Goal: Task Accomplishment & Management: Manage account settings

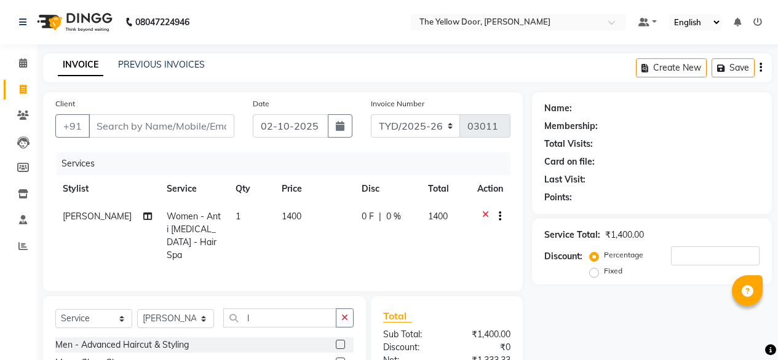
select select "service"
select select "41281"
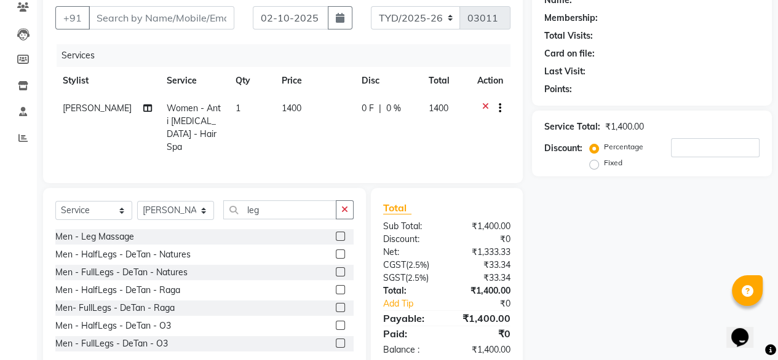
type input "leg"
click at [223, 301] on div "Men- FullLegs - DeTan - Raga" at bounding box center [204, 308] width 298 height 15
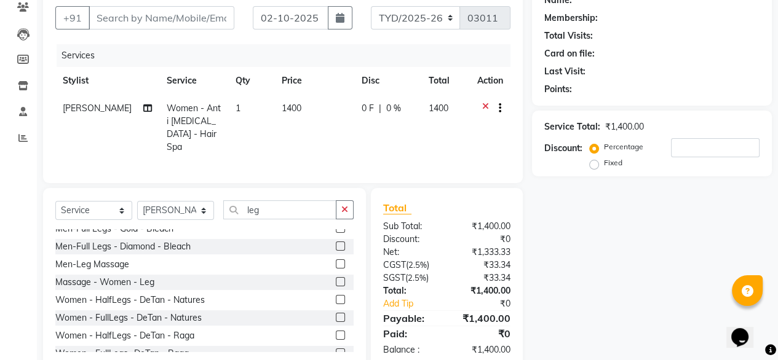
scroll to position [204, 0]
click at [336, 277] on label at bounding box center [340, 281] width 9 height 9
click at [336, 279] on input "checkbox" at bounding box center [340, 283] width 8 height 8
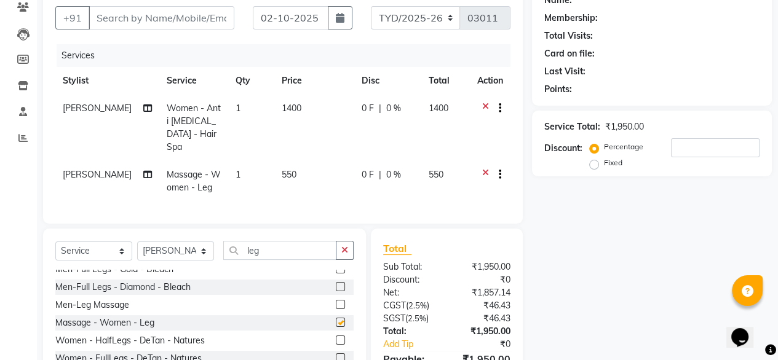
checkbox input "false"
click at [298, 107] on td "1400" at bounding box center [314, 128] width 80 height 66
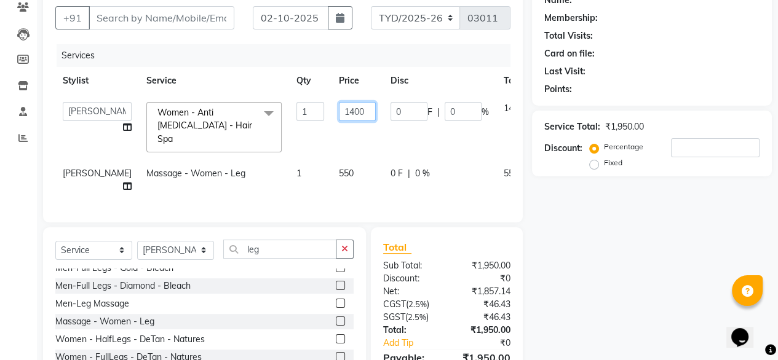
click at [339, 109] on input "1400" at bounding box center [357, 111] width 37 height 19
type input "1900"
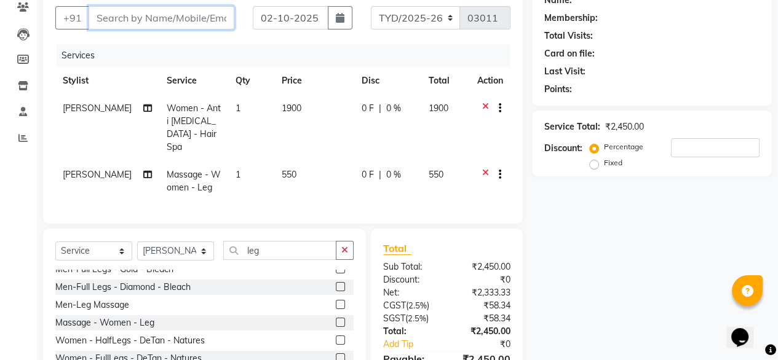
click at [148, 20] on input "Client" at bounding box center [162, 17] width 146 height 23
type input "9"
type input "0"
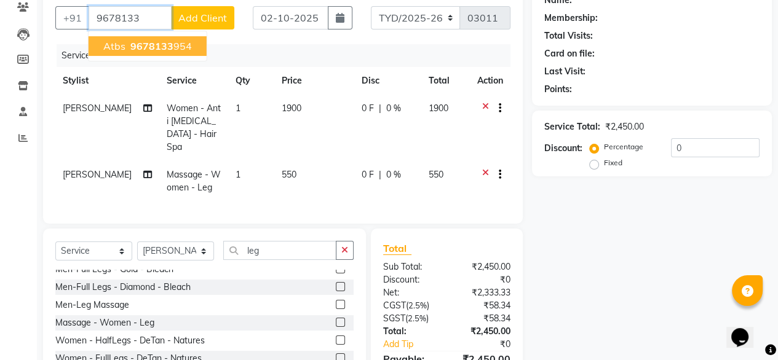
click at [146, 49] on span "9678133" at bounding box center [151, 46] width 43 height 12
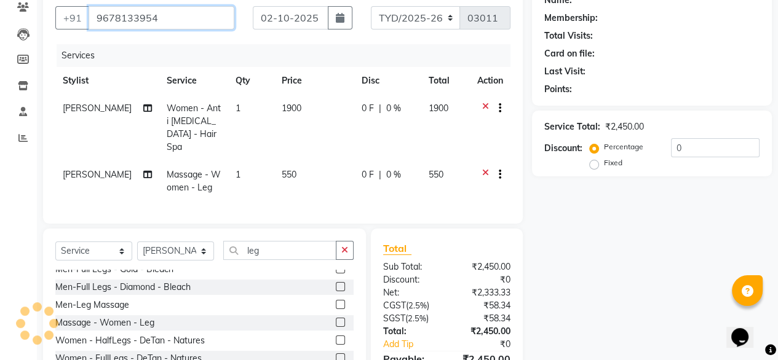
type input "9678133954"
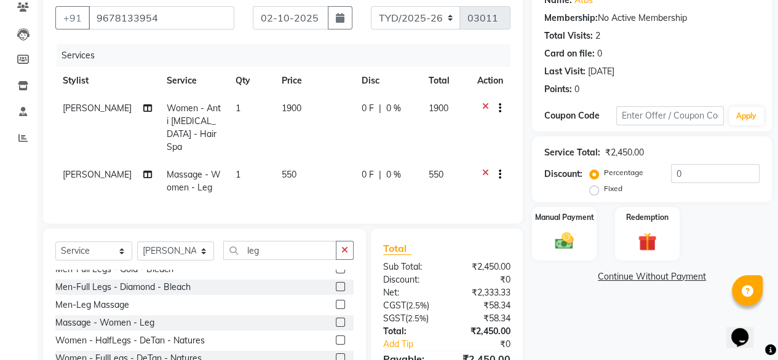
scroll to position [173, 0]
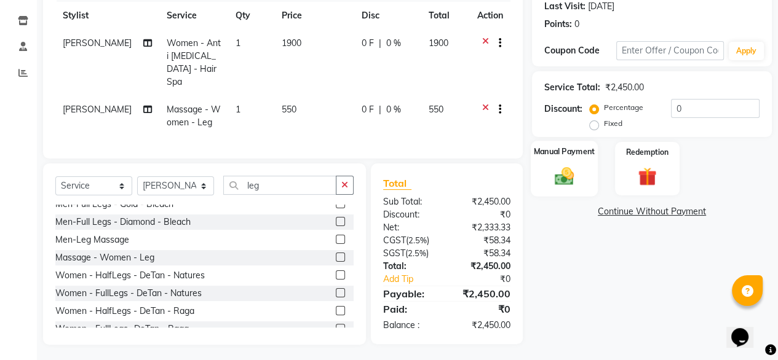
click at [552, 166] on img at bounding box center [564, 176] width 31 height 22
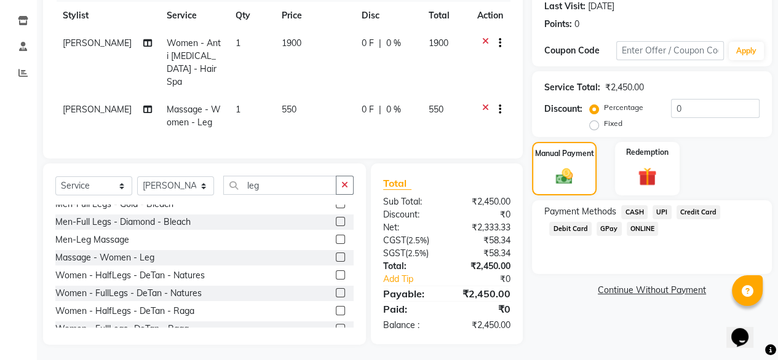
click at [662, 215] on span "UPI" at bounding box center [662, 212] width 19 height 14
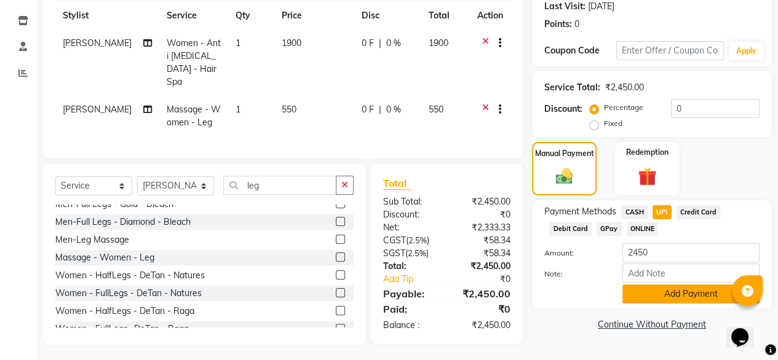
click at [684, 297] on button "Add Payment" at bounding box center [690, 294] width 137 height 19
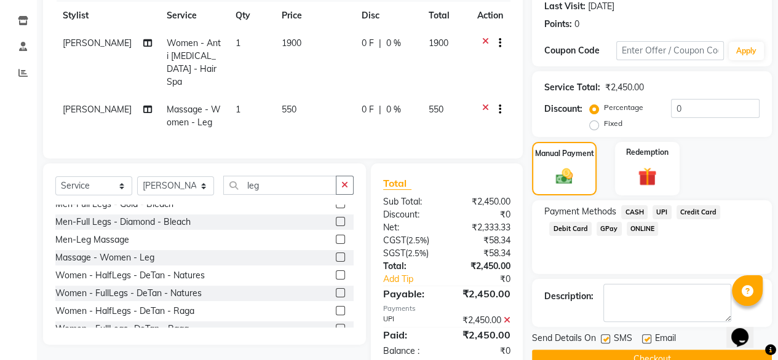
scroll to position [200, 0]
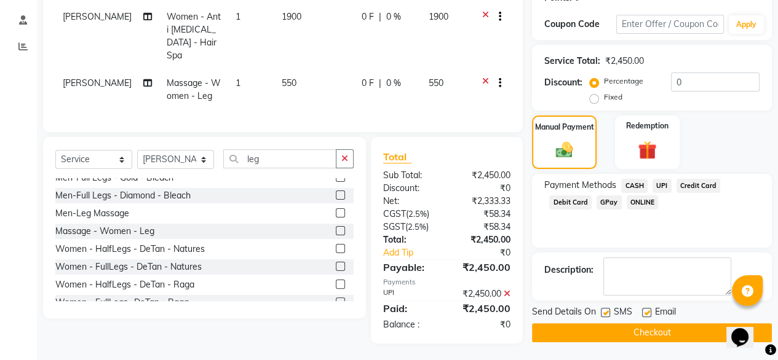
click at [646, 314] on label at bounding box center [646, 312] width 9 height 9
click at [646, 314] on input "checkbox" at bounding box center [646, 313] width 8 height 8
checkbox input "false"
click at [638, 328] on button "Checkout" at bounding box center [652, 333] width 240 height 19
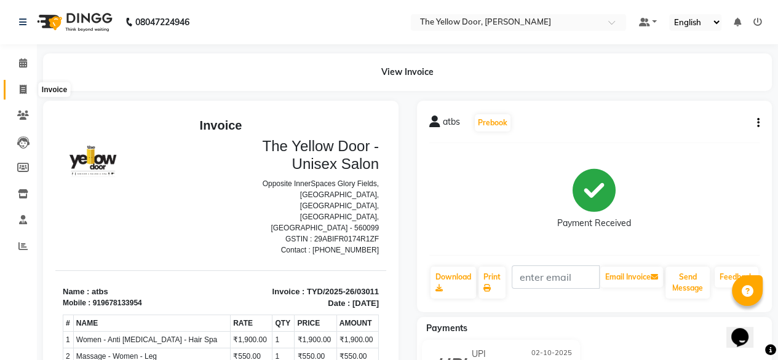
click at [22, 87] on icon at bounding box center [23, 89] width 7 height 9
select select "service"
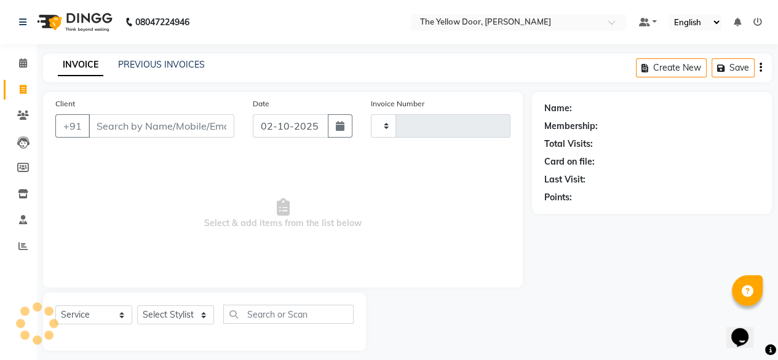
scroll to position [10, 0]
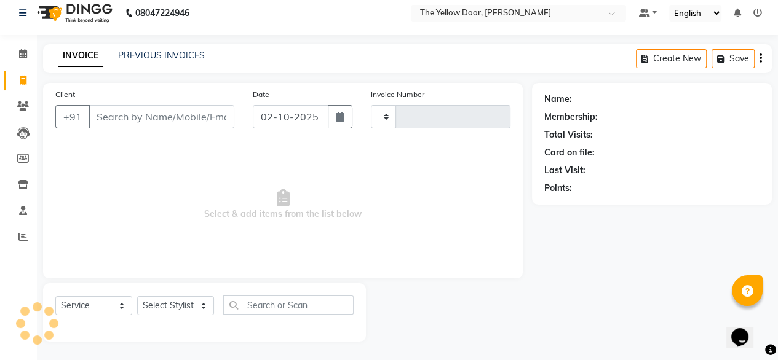
type input "03012"
select select "5650"
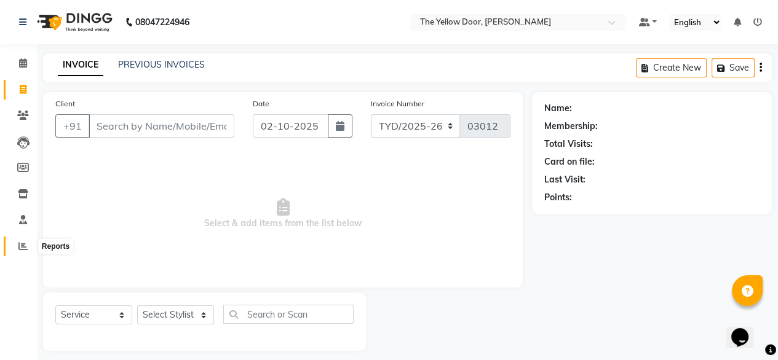
click at [23, 247] on icon at bounding box center [22, 246] width 9 height 9
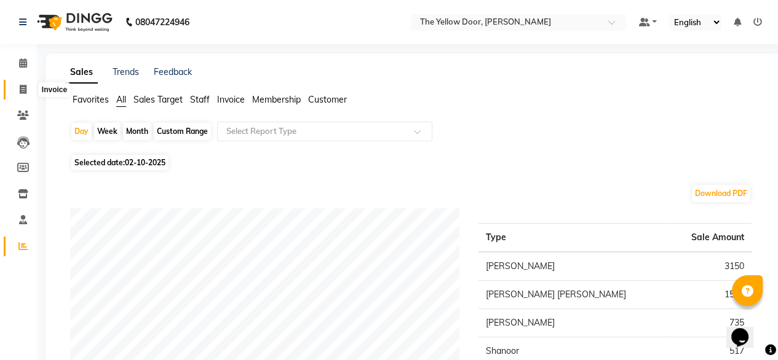
click at [24, 92] on icon at bounding box center [23, 89] width 7 height 9
select select "service"
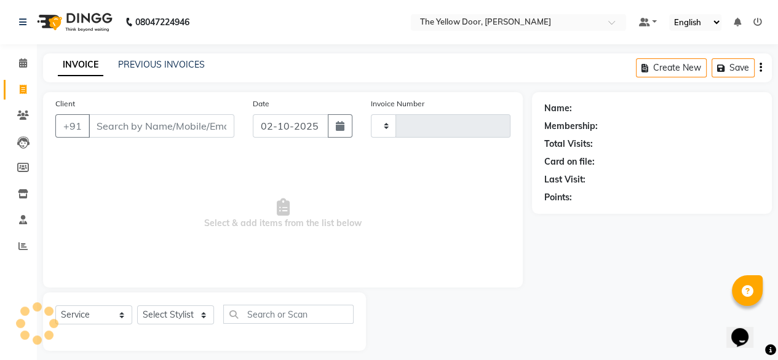
scroll to position [10, 0]
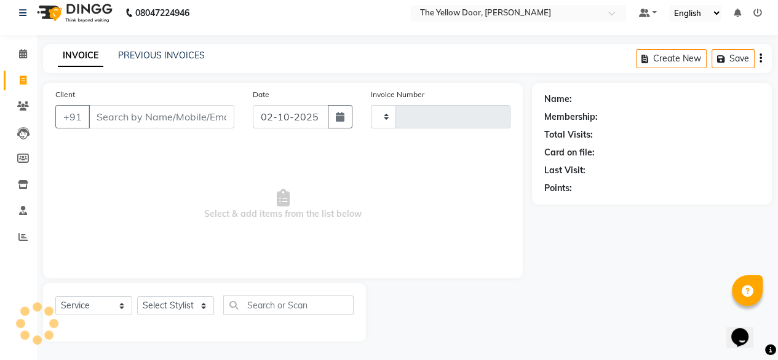
type input "03012"
select select "5650"
click at [24, 55] on icon at bounding box center [23, 53] width 8 height 9
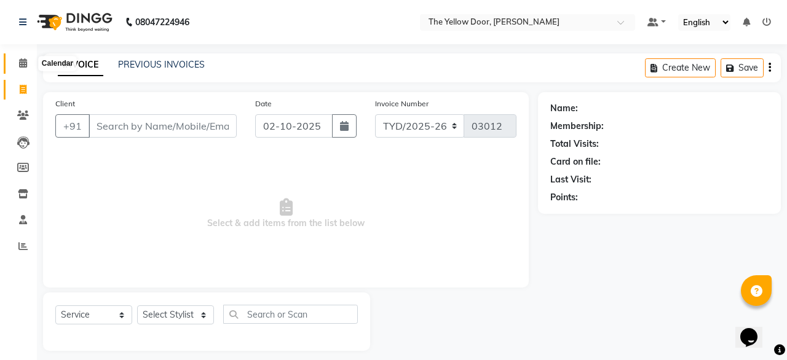
click at [24, 55] on link "Calendar" at bounding box center [19, 64] width 30 height 20
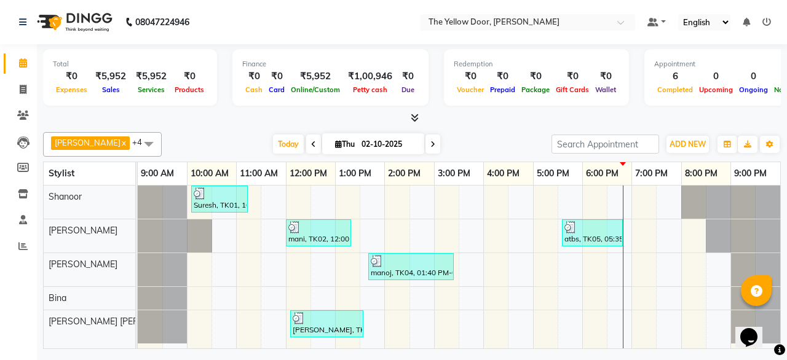
click at [121, 146] on link "x" at bounding box center [124, 143] width 6 height 10
checkbox input "false"
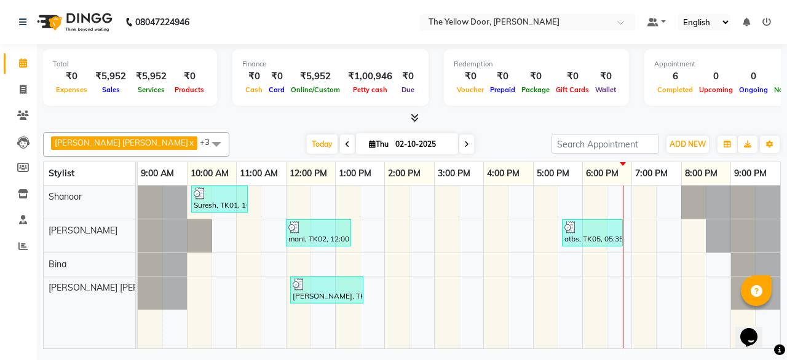
click at [204, 137] on span at bounding box center [216, 143] width 25 height 23
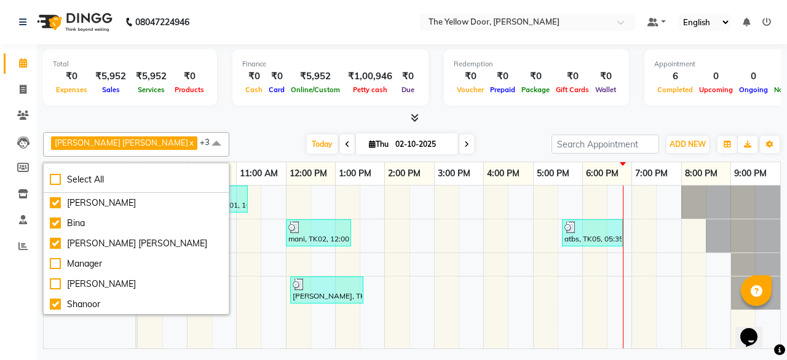
click at [204, 137] on span at bounding box center [216, 143] width 25 height 23
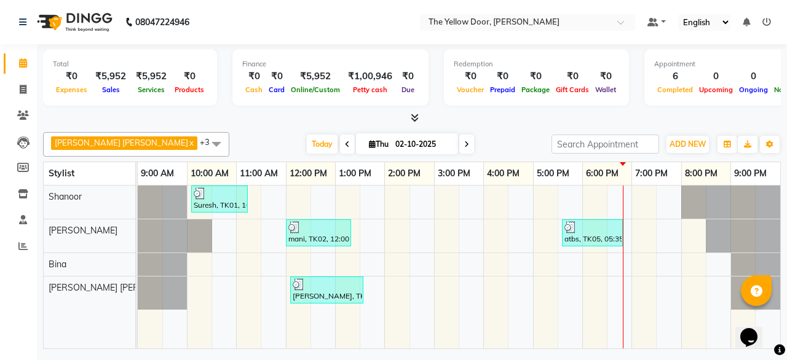
click at [204, 137] on span at bounding box center [216, 143] width 25 height 23
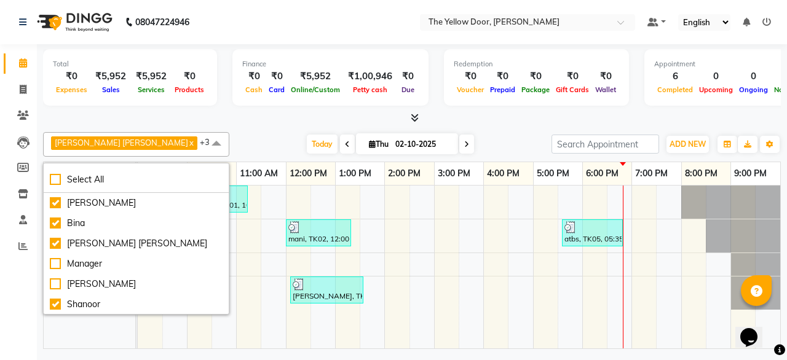
click at [94, 138] on span "[PERSON_NAME] [PERSON_NAME]" at bounding box center [121, 143] width 133 height 10
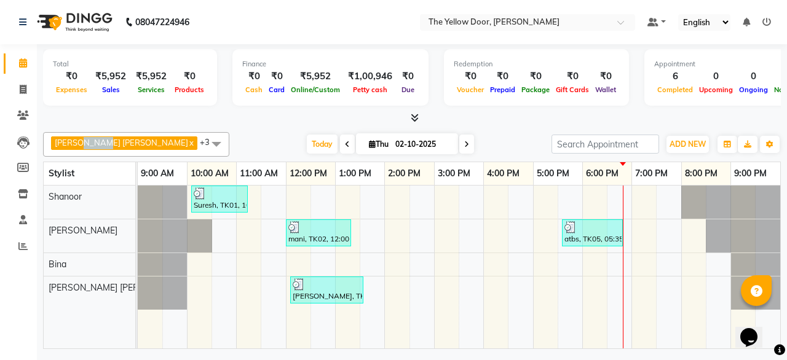
click at [94, 138] on span "[PERSON_NAME] [PERSON_NAME]" at bounding box center [121, 143] width 133 height 10
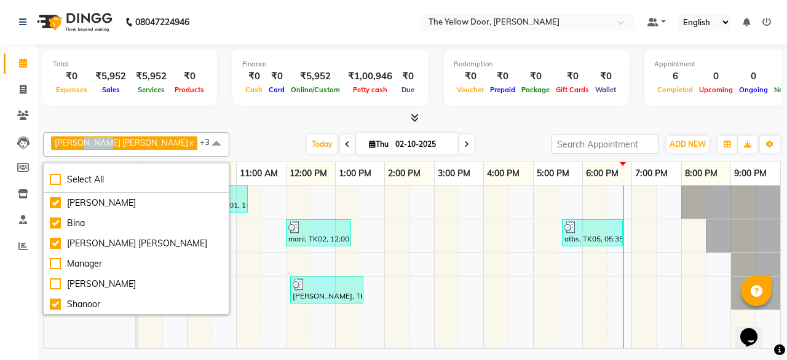
click at [94, 138] on span "[PERSON_NAME] [PERSON_NAME]" at bounding box center [121, 143] width 133 height 10
click at [204, 138] on span at bounding box center [216, 143] width 25 height 23
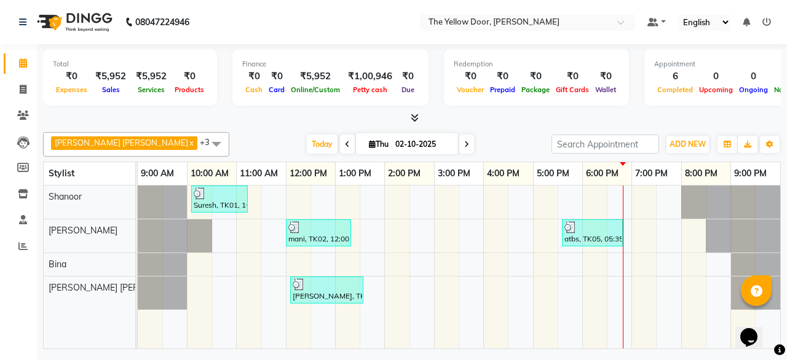
click at [204, 138] on span at bounding box center [216, 143] width 25 height 23
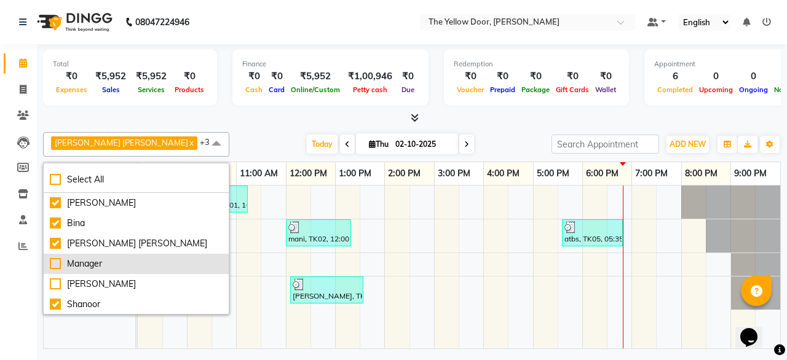
click at [61, 254] on li "Manager" at bounding box center [136, 264] width 185 height 20
checkbox input "true"
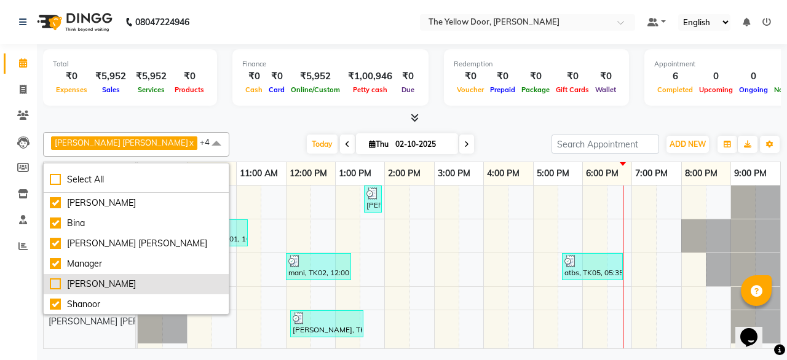
click at [73, 279] on div "[PERSON_NAME]" at bounding box center [136, 284] width 173 height 13
checkbox input "true"
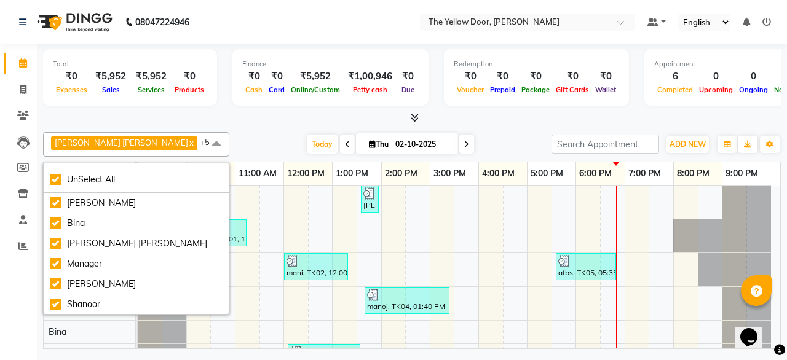
click at [205, 132] on div "[PERSON_NAME] [PERSON_NAME] x [PERSON_NAME] x [PERSON_NAME] x Manager x [PERSON…" at bounding box center [412, 144] width 738 height 25
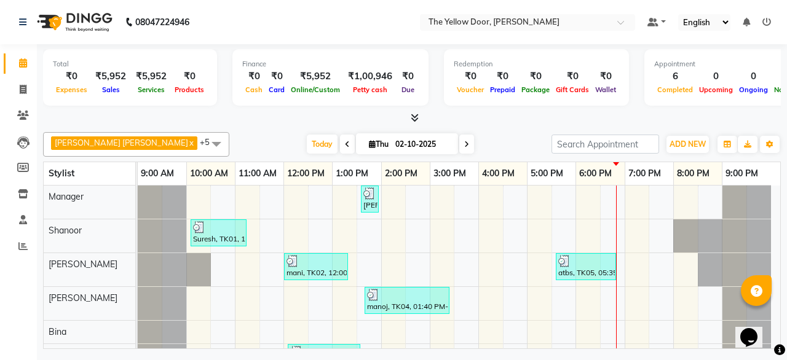
scroll to position [27, 0]
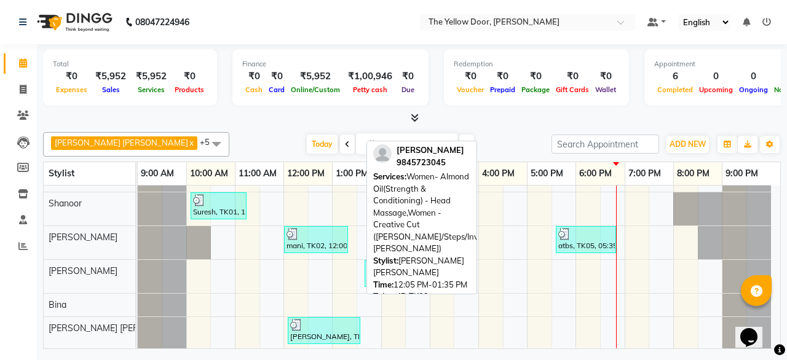
click at [329, 322] on div at bounding box center [324, 325] width 68 height 12
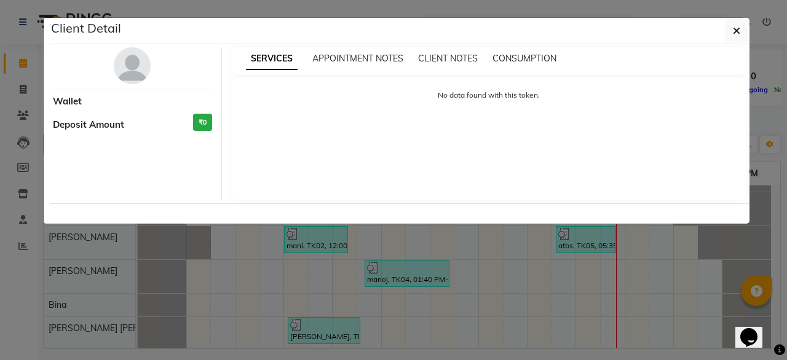
select select "3"
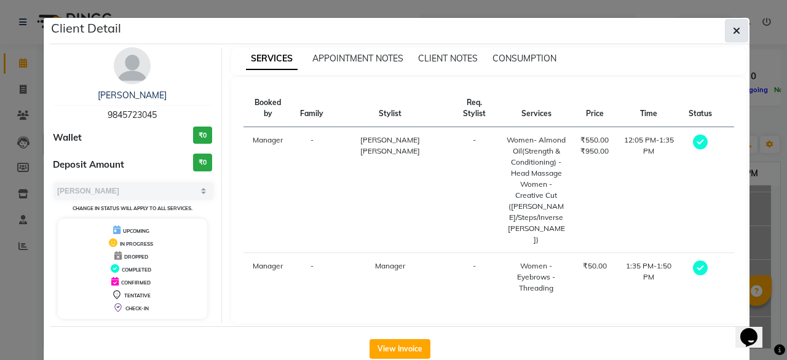
click at [736, 34] on button "button" at bounding box center [736, 30] width 23 height 23
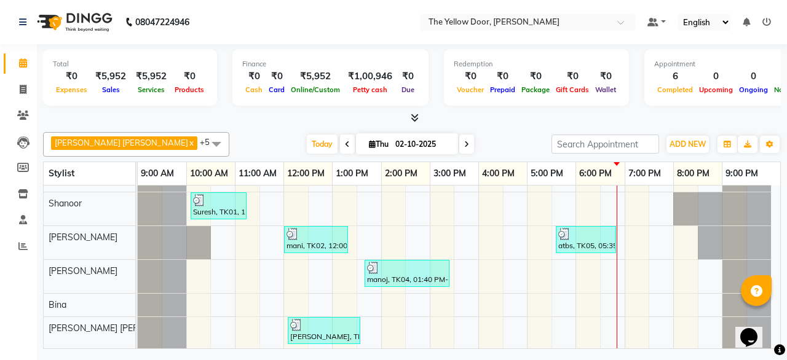
click at [204, 141] on span at bounding box center [216, 143] width 25 height 23
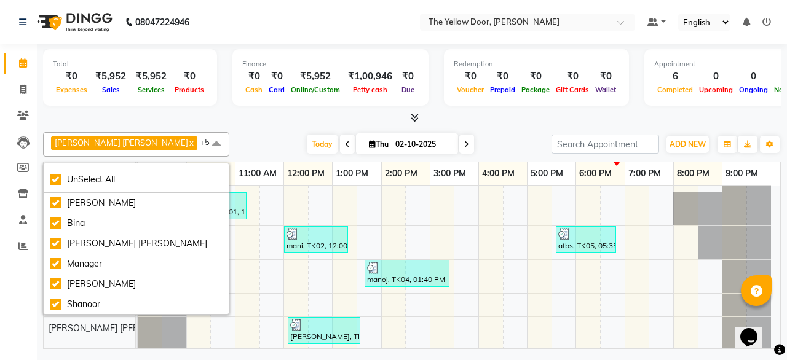
click at [188, 132] on div "[PERSON_NAME] [PERSON_NAME] x [PERSON_NAME] x [PERSON_NAME] x Manager x [PERSON…" at bounding box center [412, 144] width 738 height 25
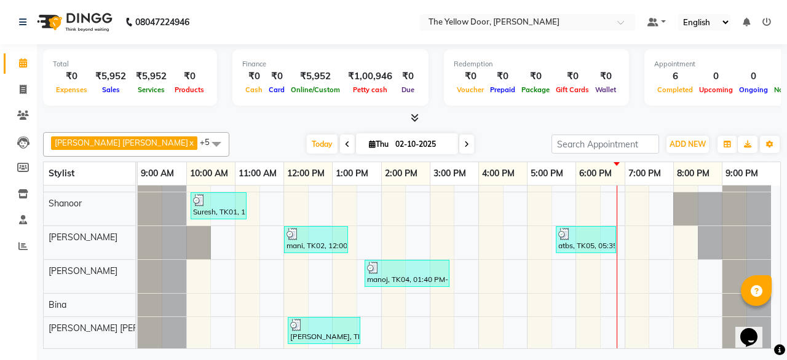
click at [200, 141] on span "+5" at bounding box center [209, 142] width 19 height 10
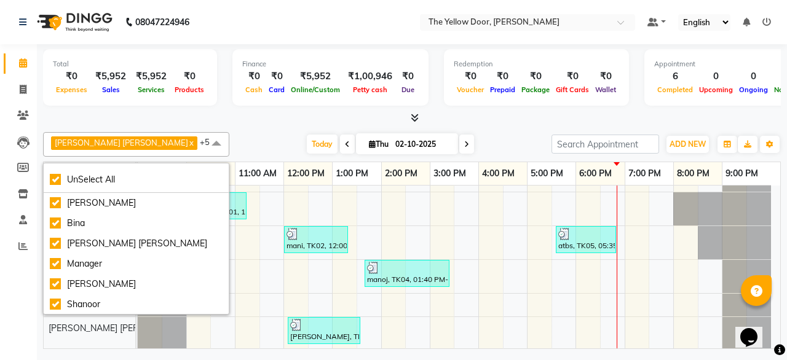
click at [200, 141] on span "+5" at bounding box center [209, 142] width 19 height 10
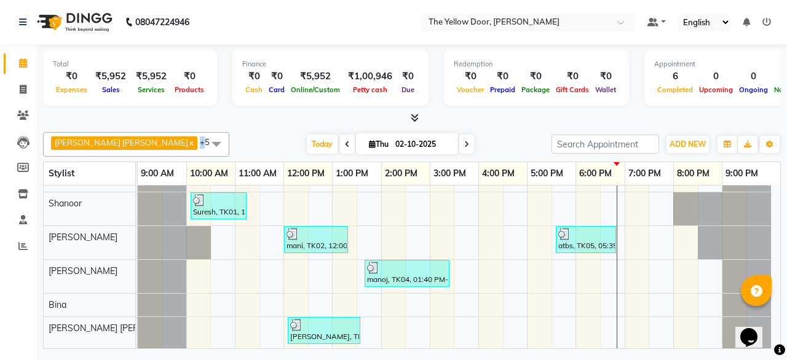
click at [200, 141] on span "+5" at bounding box center [209, 142] width 19 height 10
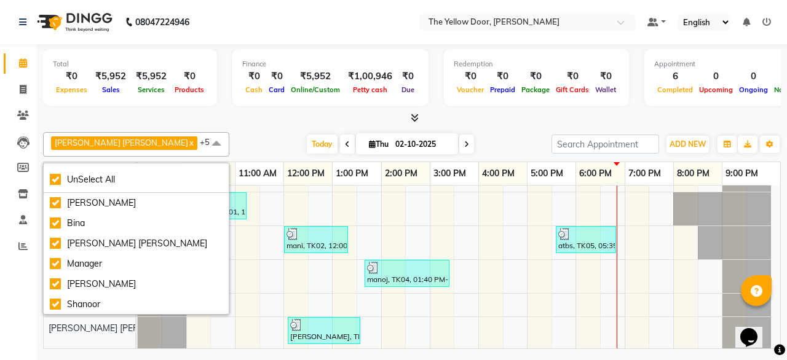
click at [236, 137] on div "Today Thu 02-10-2025" at bounding box center [391, 144] width 310 height 18
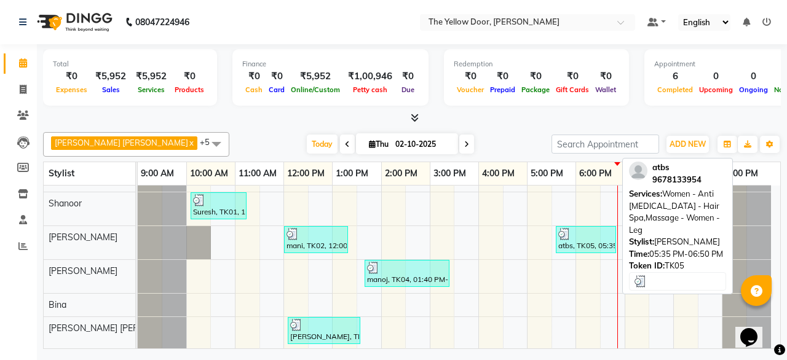
click at [587, 244] on div "atbs, TK05, 05:35 PM-06:50 PM, Women - Anti [MEDICAL_DATA] - Hair Spa,Massage -…" at bounding box center [586, 239] width 58 height 23
select select "3"
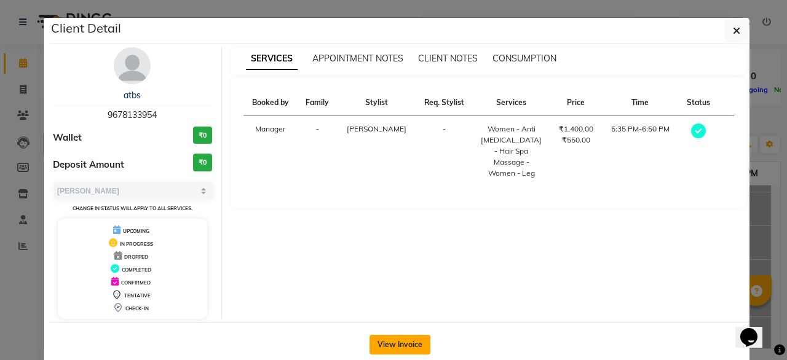
click at [379, 345] on button "View Invoice" at bounding box center [400, 345] width 61 height 20
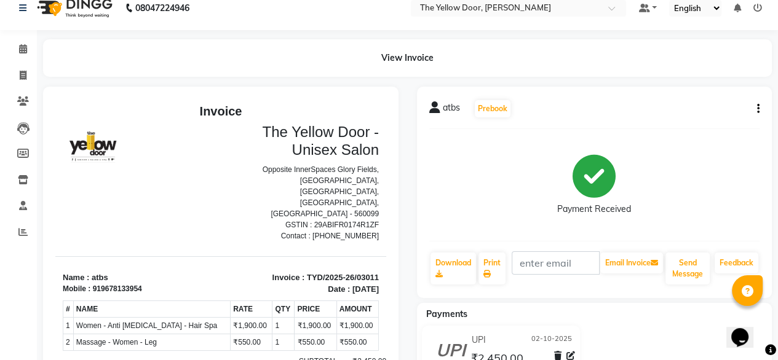
scroll to position [7, 0]
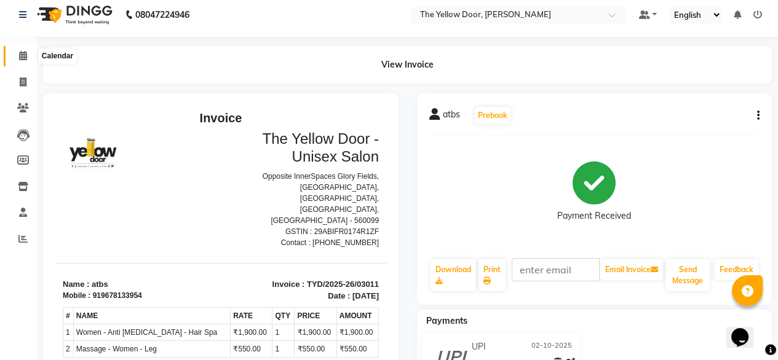
click at [24, 57] on icon at bounding box center [23, 55] width 8 height 9
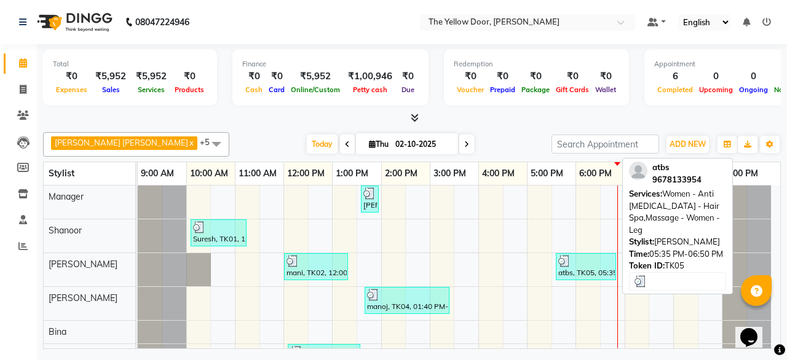
click at [593, 261] on div at bounding box center [586, 261] width 55 height 12
select select "3"
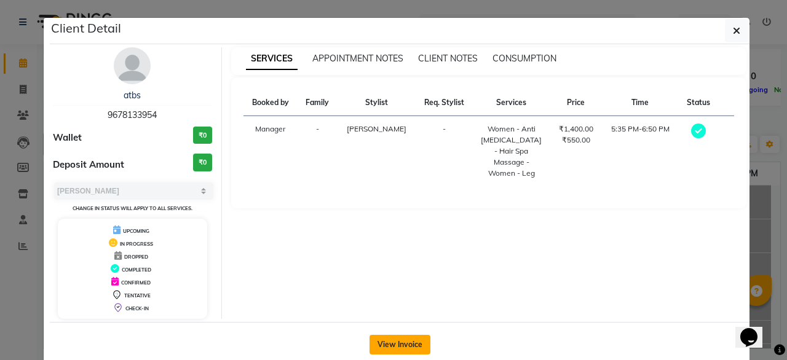
click at [391, 348] on button "View Invoice" at bounding box center [400, 345] width 61 height 20
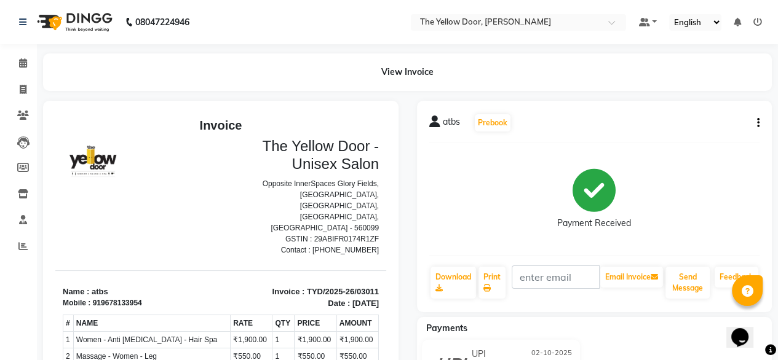
click at [753, 125] on button "button" at bounding box center [755, 123] width 7 height 13
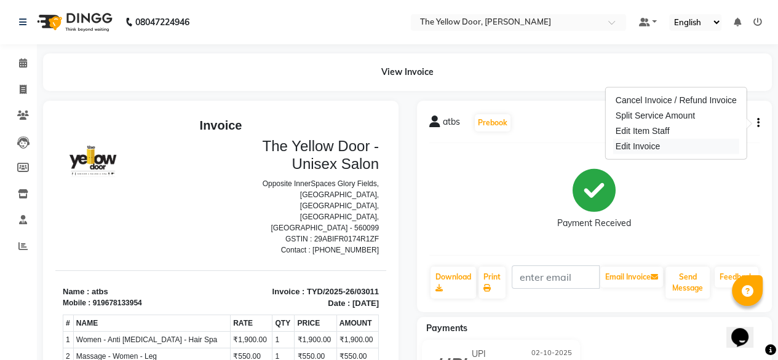
click at [645, 145] on div "Edit Invoice" at bounding box center [676, 146] width 126 height 15
select select "service"
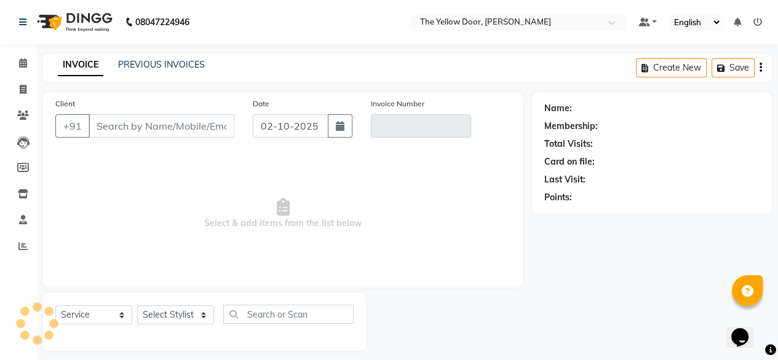
scroll to position [10, 0]
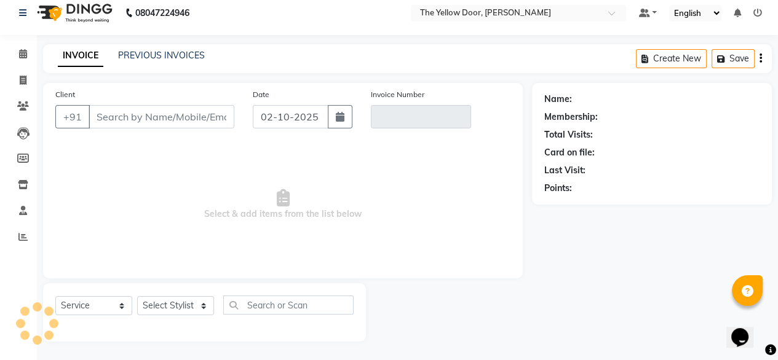
type input "9678133954"
type input "TYD/2025-26/03011"
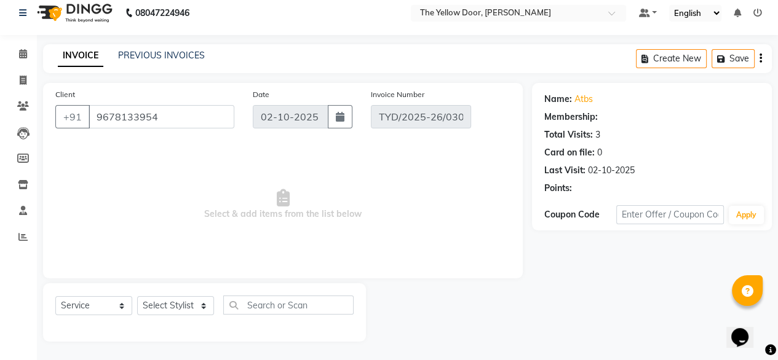
select select "select"
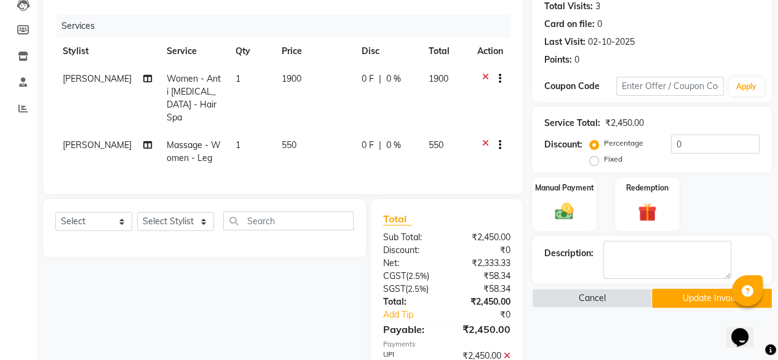
scroll to position [138, 0]
click at [76, 140] on span "[PERSON_NAME]" at bounding box center [97, 145] width 69 height 11
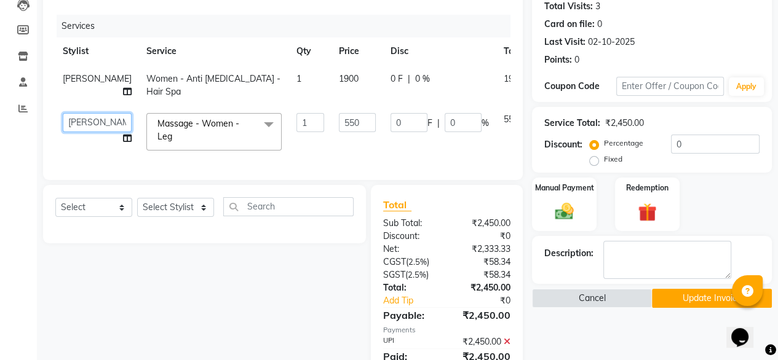
click at [76, 124] on select "[PERSON_NAME] [PERSON_NAME] [PERSON_NAME] Housekeeping Manager [PERSON_NAME]" at bounding box center [97, 122] width 69 height 19
select select "34815"
click at [667, 303] on button "Update Invoice" at bounding box center [712, 298] width 120 height 19
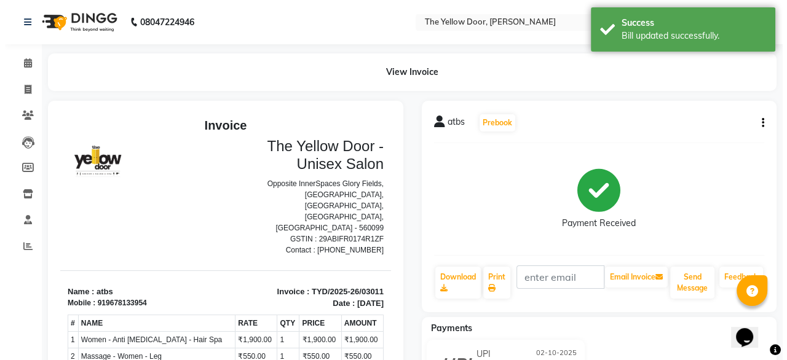
scroll to position [10, 0]
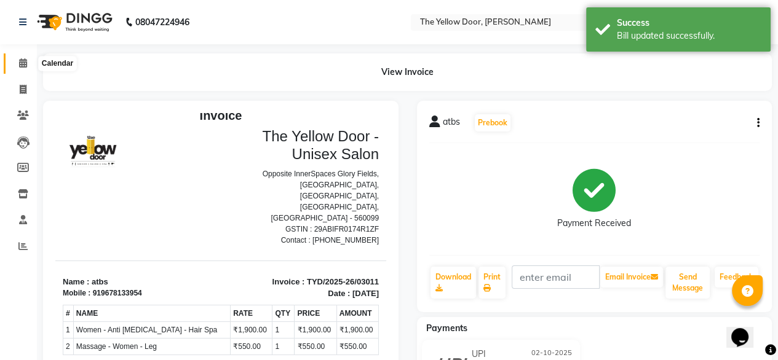
click at [23, 62] on icon at bounding box center [23, 62] width 8 height 9
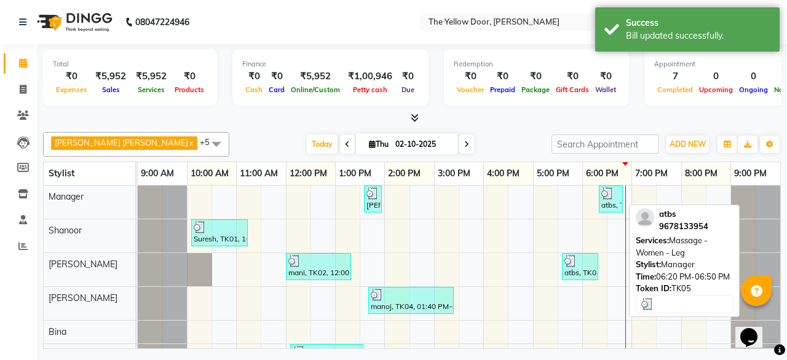
click at [605, 202] on div "atbs, TK05, 06:20 PM-06:50 PM, Massage - Women - Leg" at bounding box center [611, 199] width 22 height 23
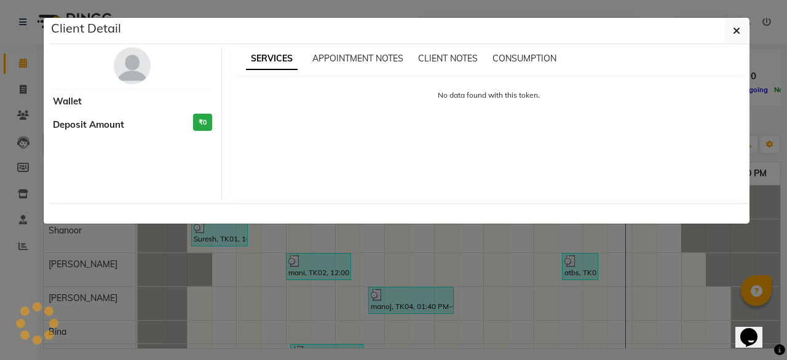
select select "3"
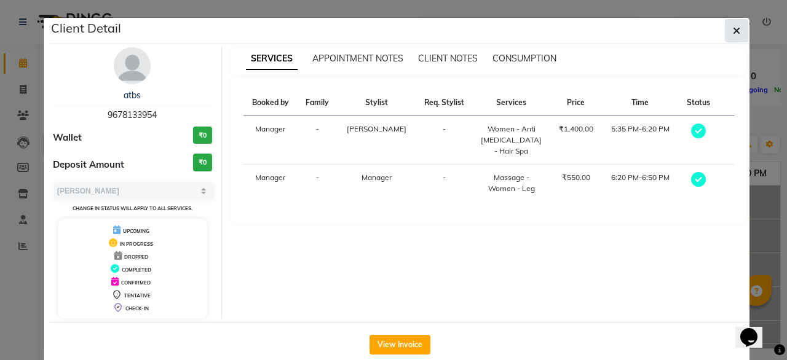
click at [726, 39] on button "button" at bounding box center [736, 30] width 23 height 23
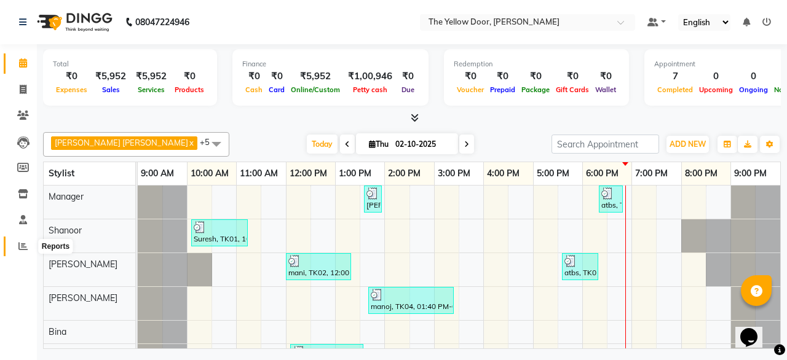
click at [18, 244] on icon at bounding box center [22, 246] width 9 height 9
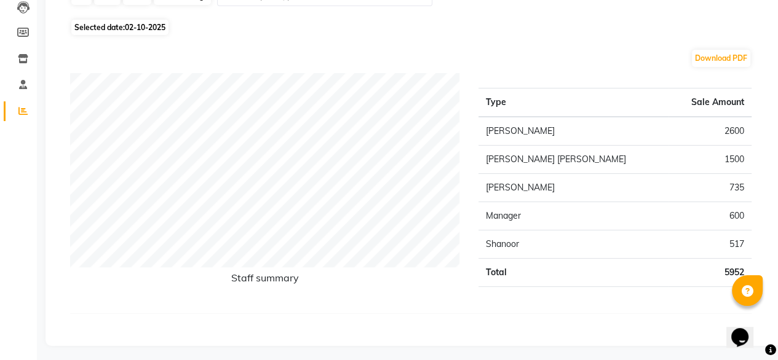
scroll to position [140, 0]
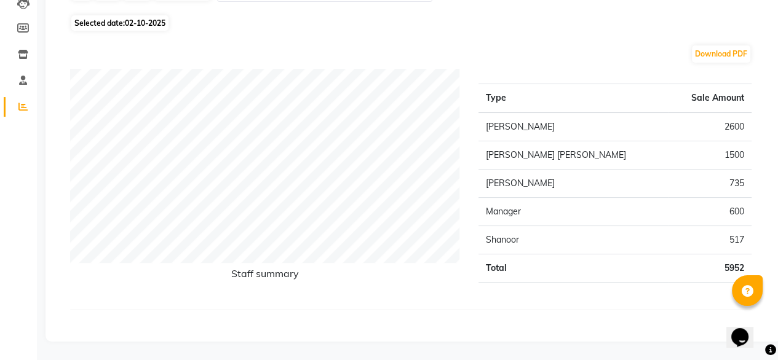
click at [63, 193] on div "Staff summary" at bounding box center [265, 184] width 408 height 231
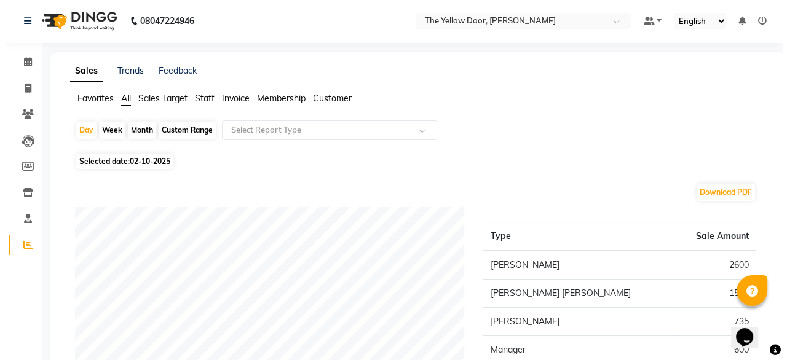
scroll to position [0, 0]
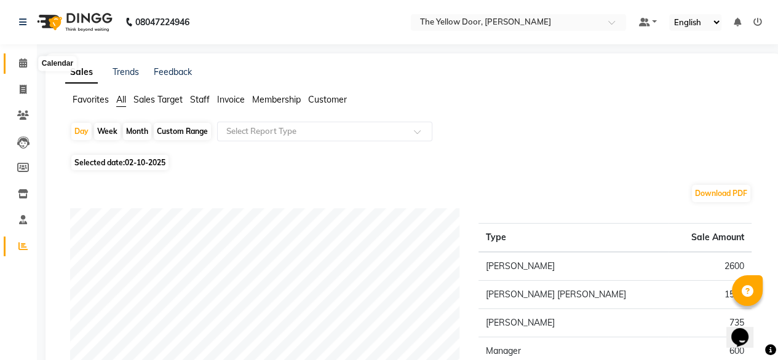
click at [20, 62] on icon at bounding box center [23, 62] width 8 height 9
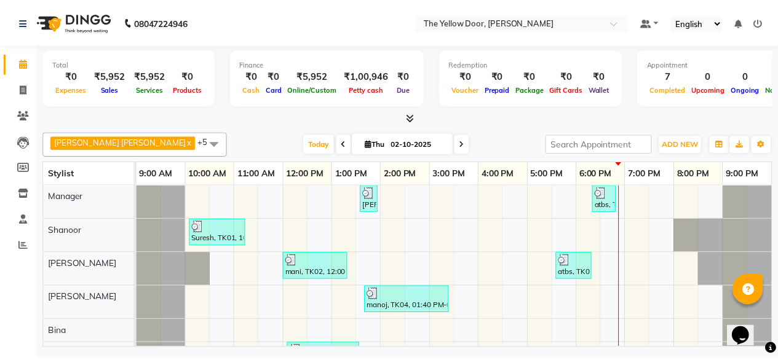
scroll to position [28, 0]
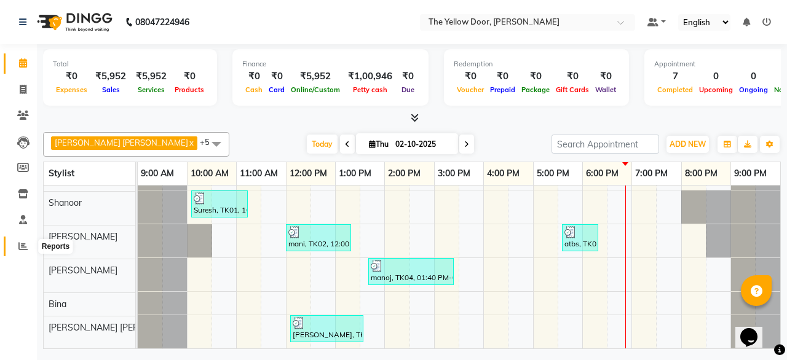
click at [23, 247] on icon at bounding box center [22, 246] width 9 height 9
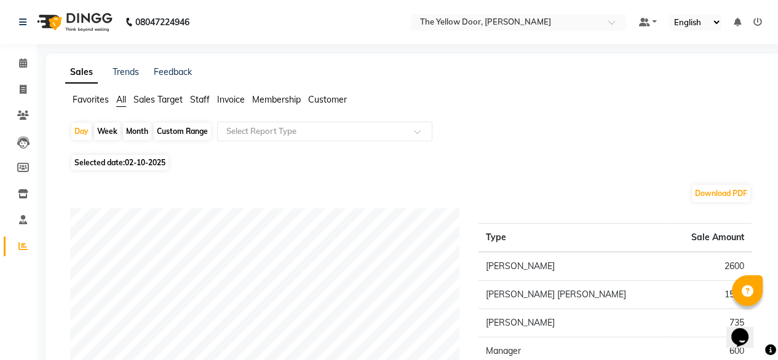
click at [131, 132] on div "Month" at bounding box center [137, 131] width 28 height 17
select select "10"
select select "2025"
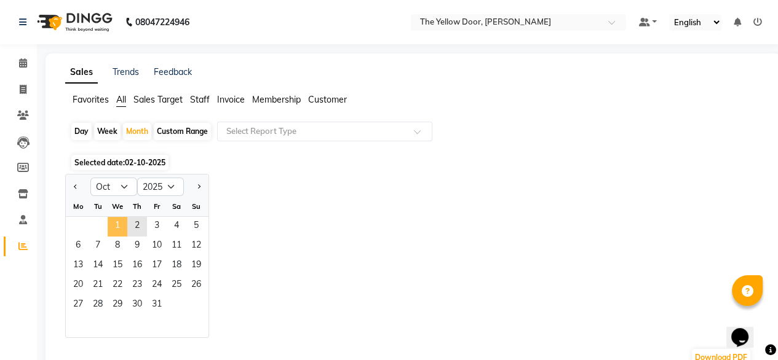
click at [118, 228] on span "1" at bounding box center [118, 227] width 20 height 20
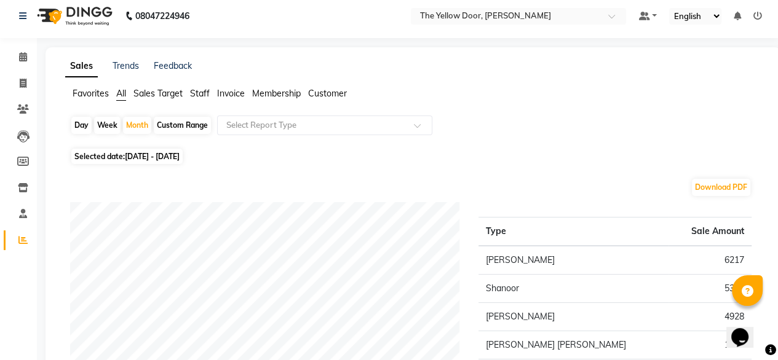
scroll to position [5, 0]
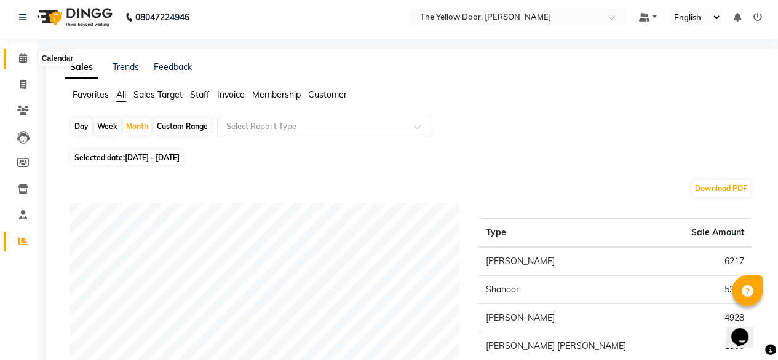
click at [16, 62] on span at bounding box center [23, 59] width 22 height 14
